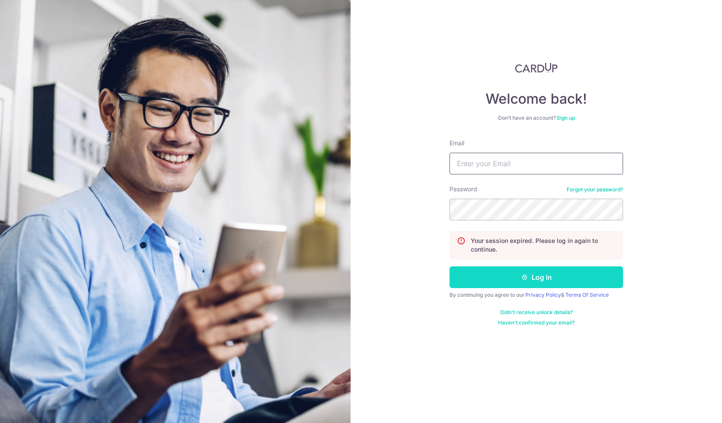
type input "[EMAIL_ADDRESS][DOMAIN_NAME]"
click at [535, 279] on button "Log in" at bounding box center [535, 277] width 173 height 22
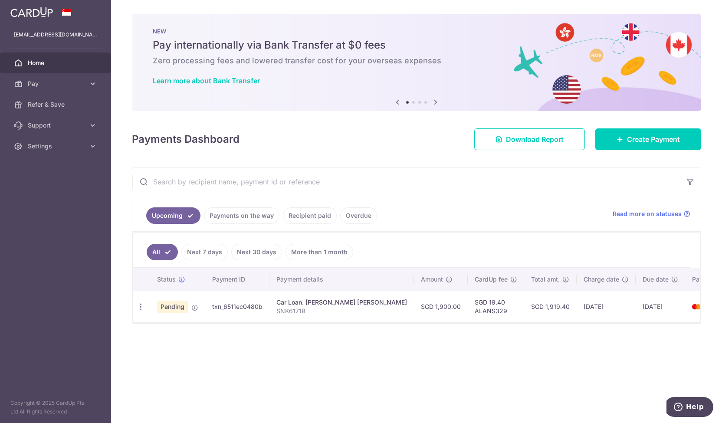
click at [169, 305] on span "Pending" at bounding box center [172, 307] width 31 height 12
click at [183, 330] on div "× Pause Schedule Pause all future payments in this series Pause just this one p…" at bounding box center [416, 211] width 611 height 423
